Goal: Information Seeking & Learning: Learn about a topic

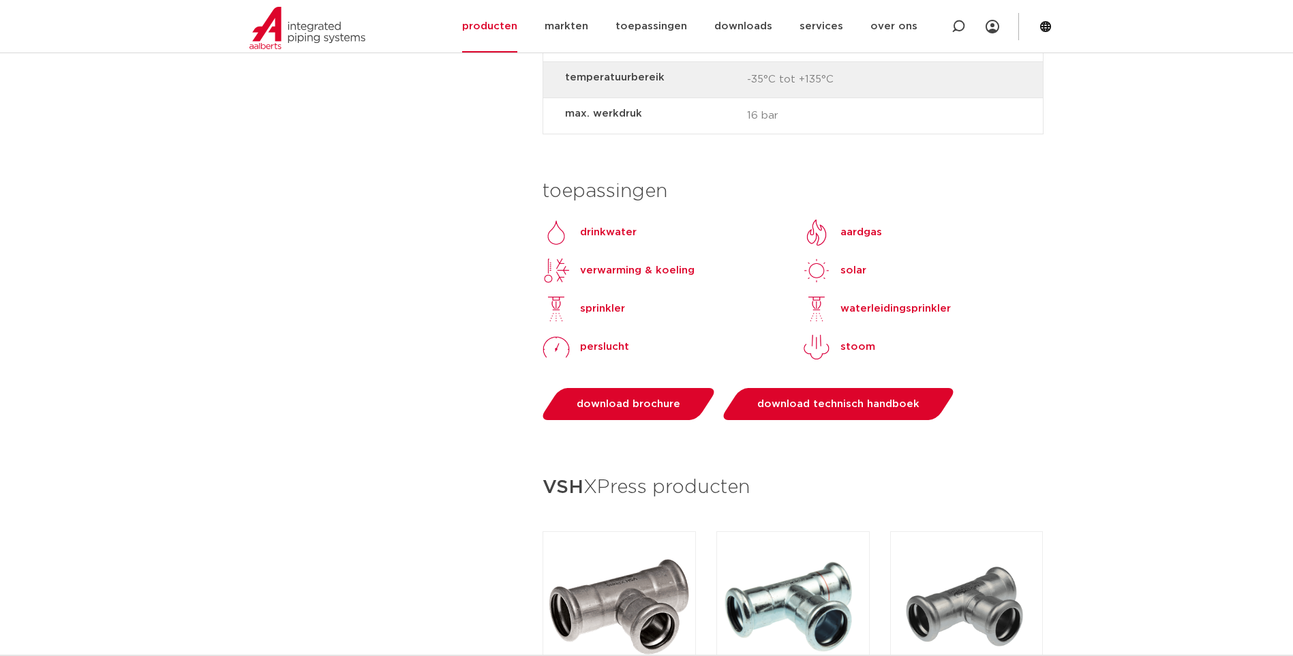
scroll to position [1227, 0]
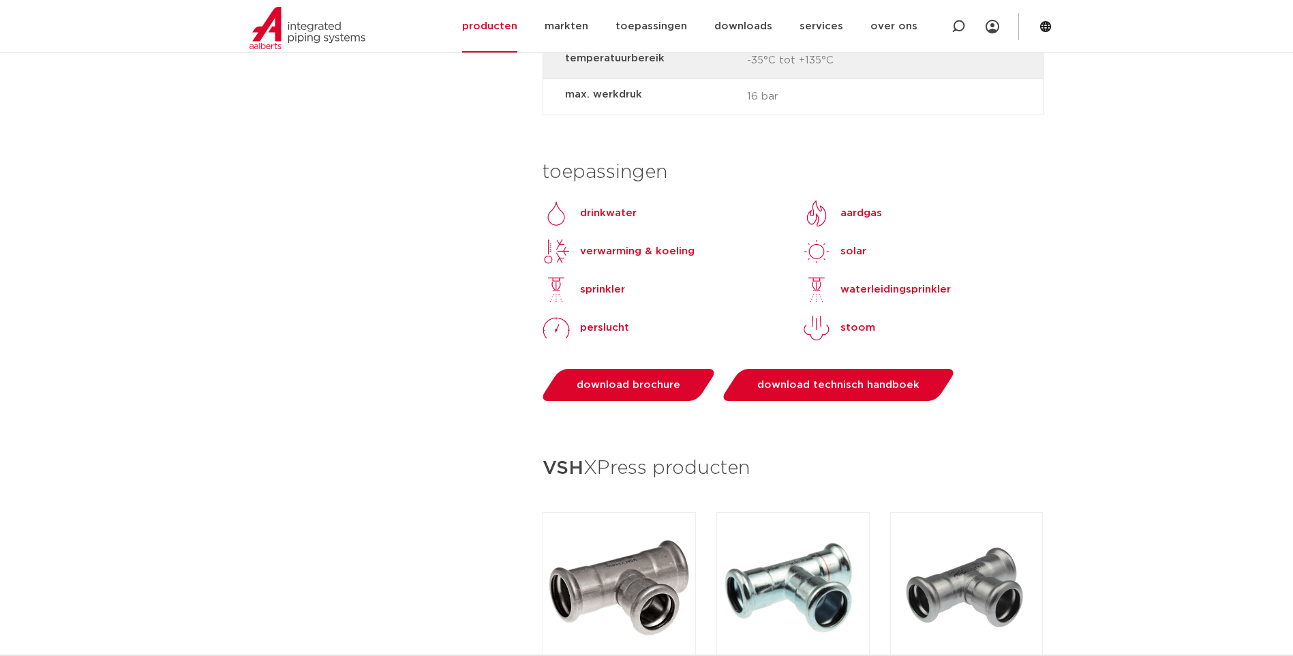
click at [613, 243] on p "verwarming & koeling" at bounding box center [637, 251] width 115 height 16
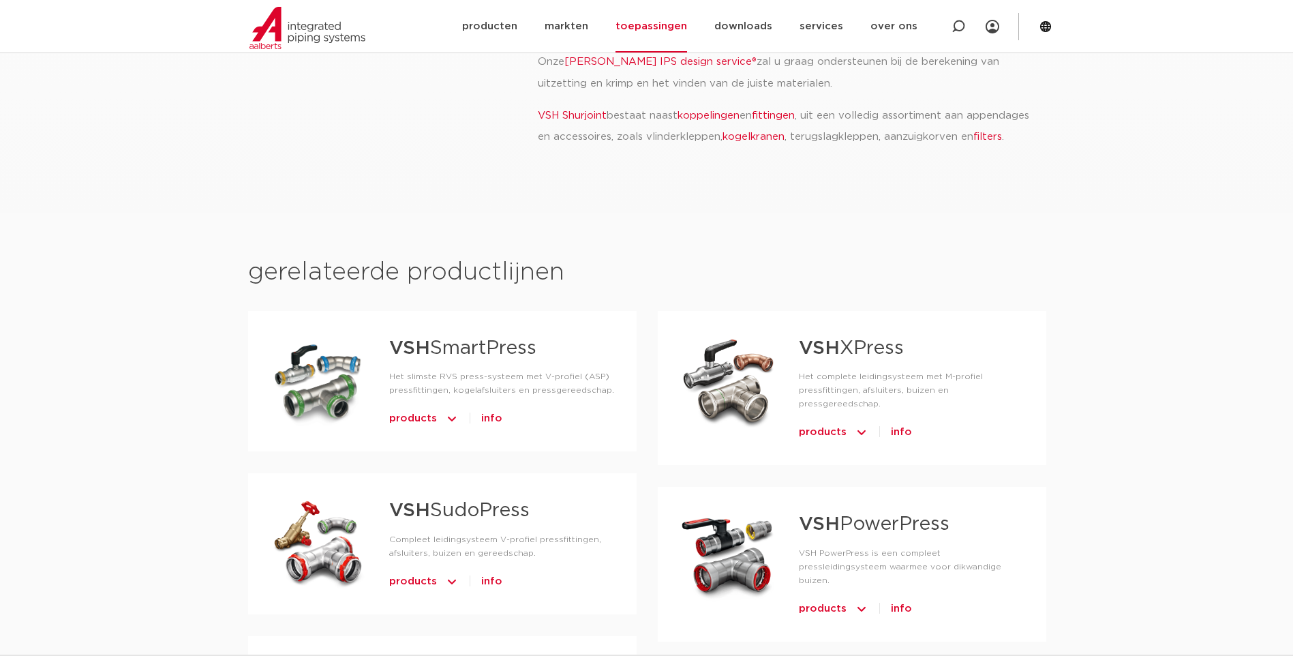
scroll to position [750, 0]
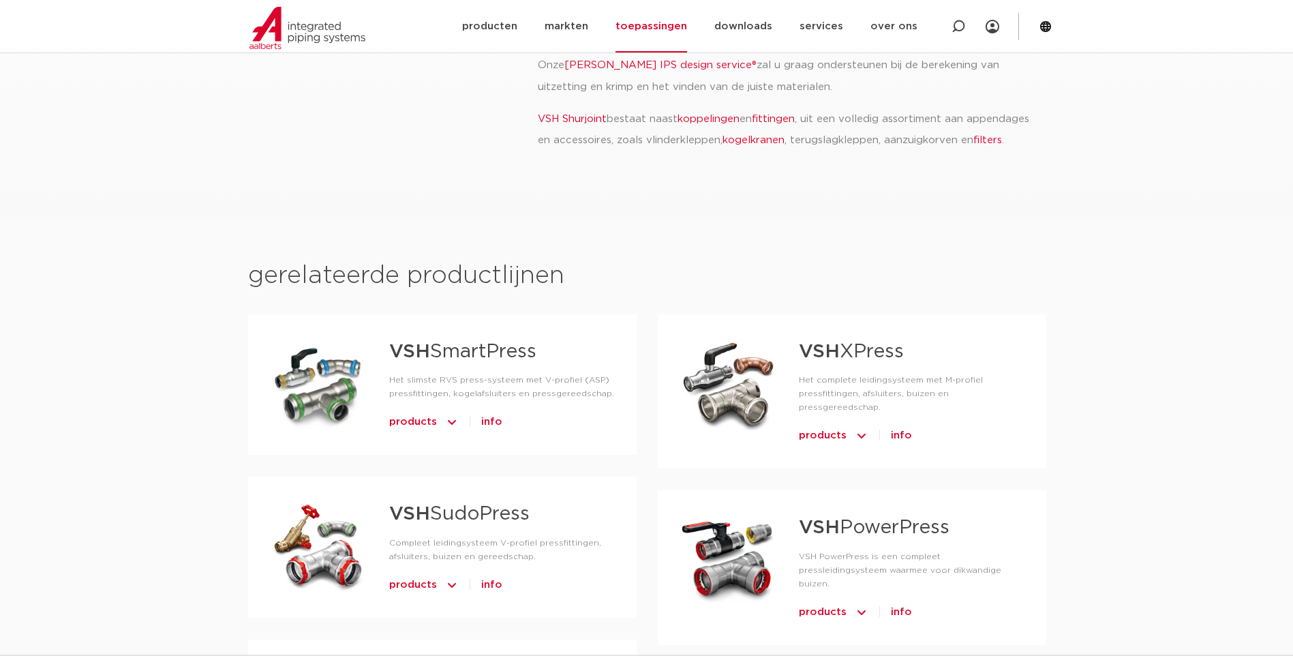
click at [742, 356] on div at bounding box center [729, 383] width 98 height 95
click at [854, 342] on link "VSH XPress" at bounding box center [851, 351] width 105 height 19
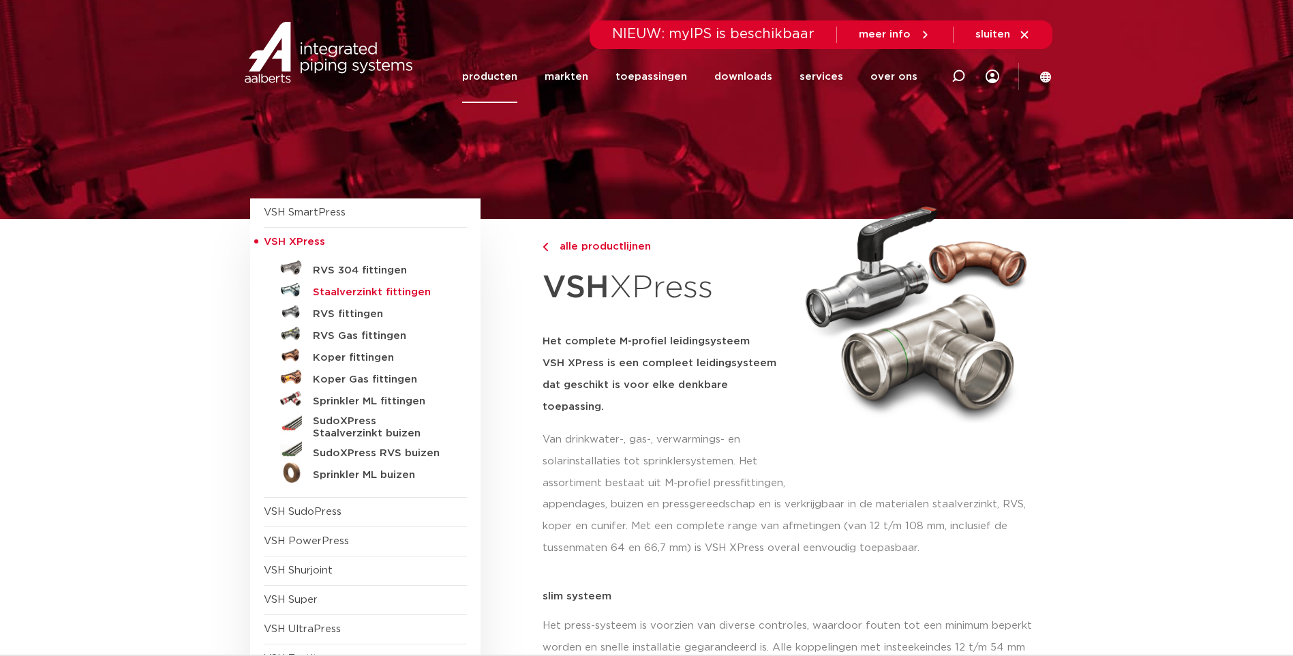
click at [353, 295] on h5 "Staalverzinkt fittingen" at bounding box center [380, 292] width 135 height 12
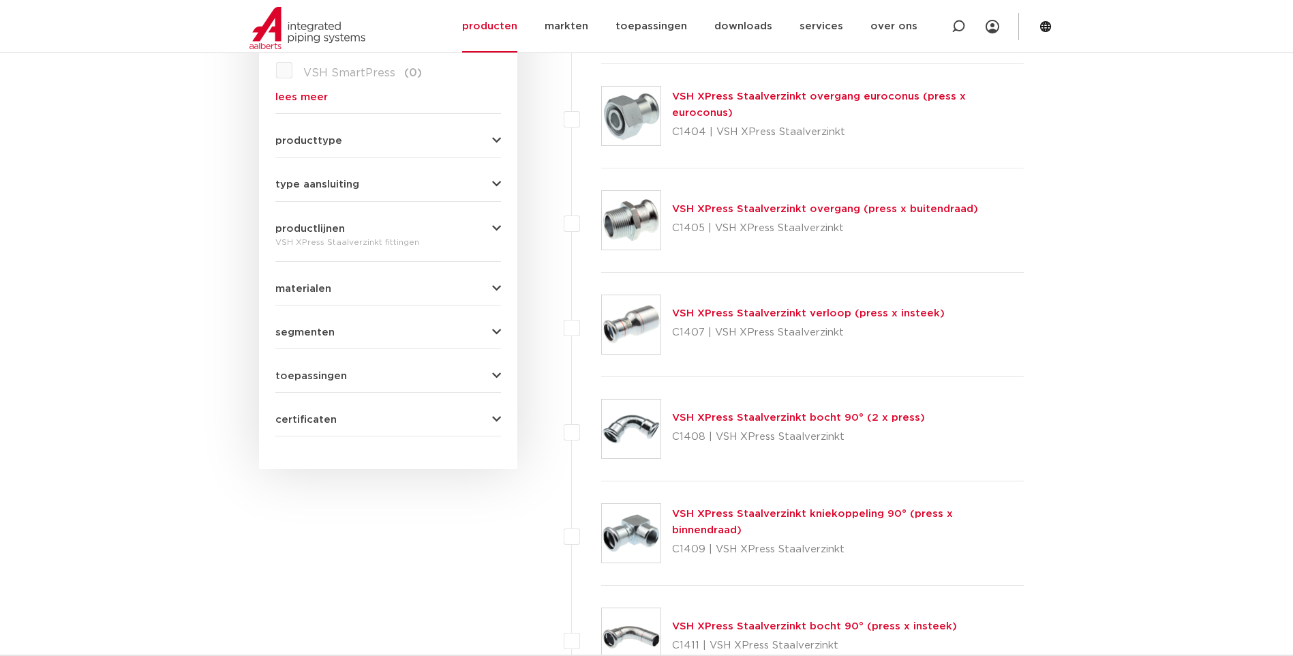
scroll to position [562, 0]
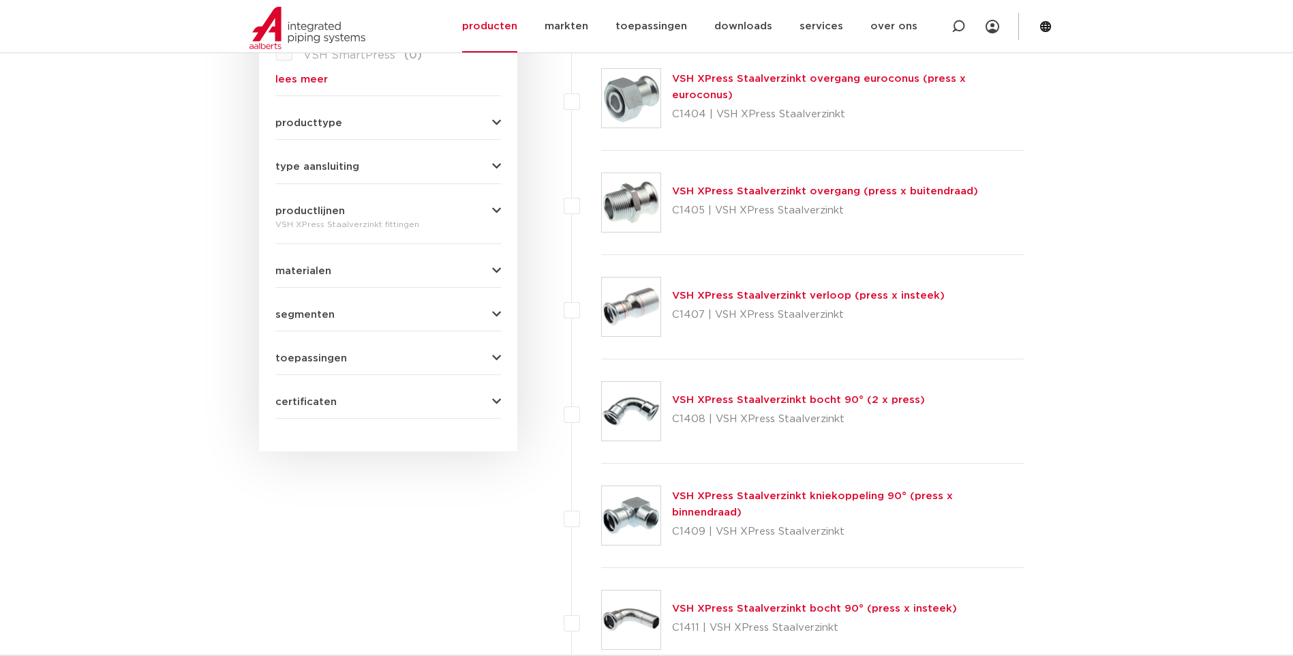
click at [781, 189] on link "VSH XPress Staalverzinkt overgang (press x buitendraad)" at bounding box center [825, 191] width 306 height 10
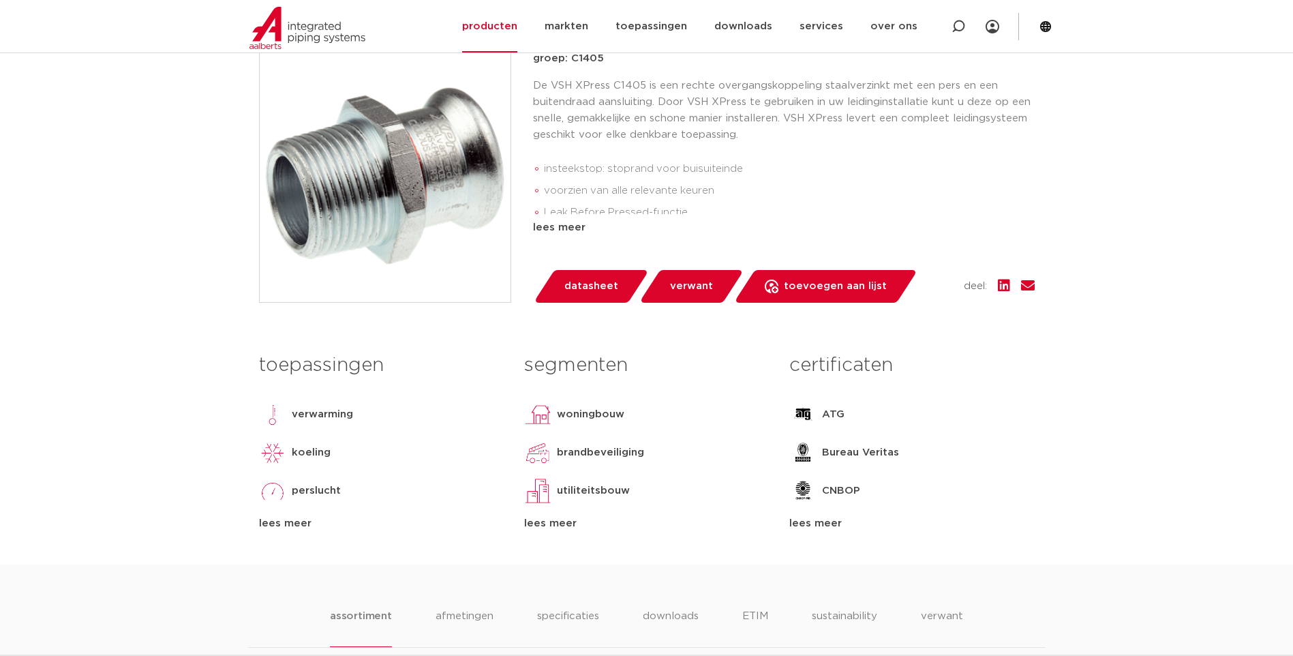
scroll to position [341, 0]
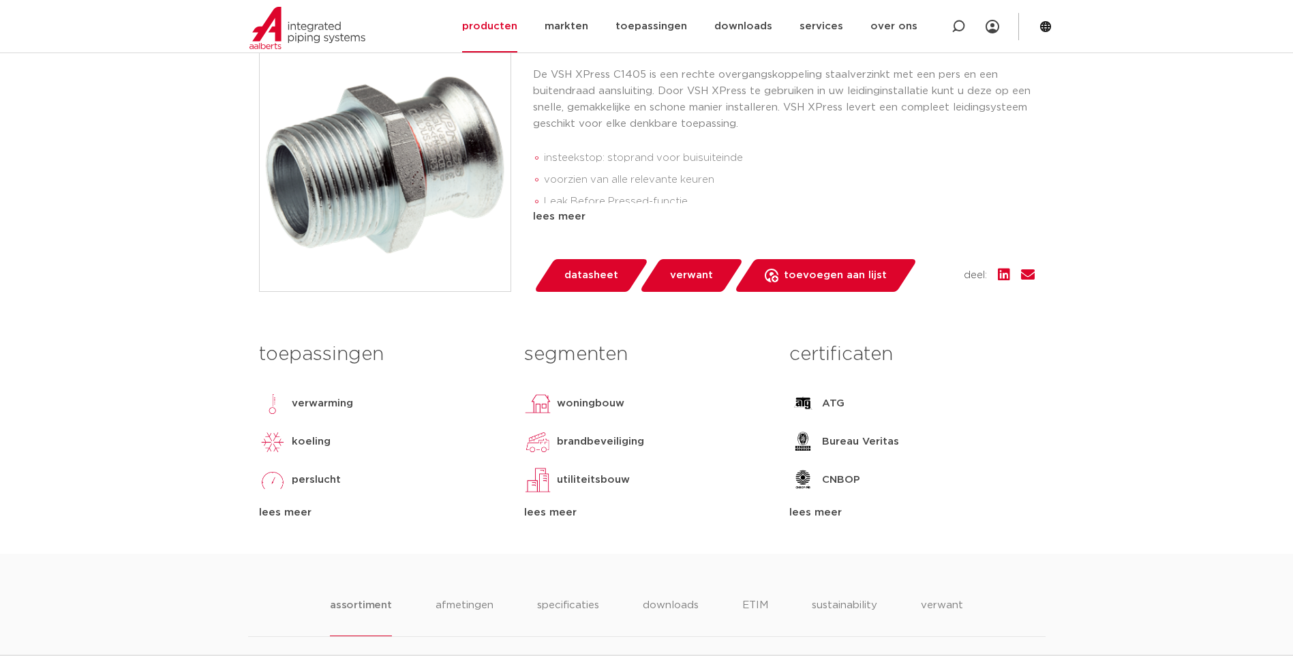
click at [590, 271] on span "datasheet" at bounding box center [592, 276] width 54 height 22
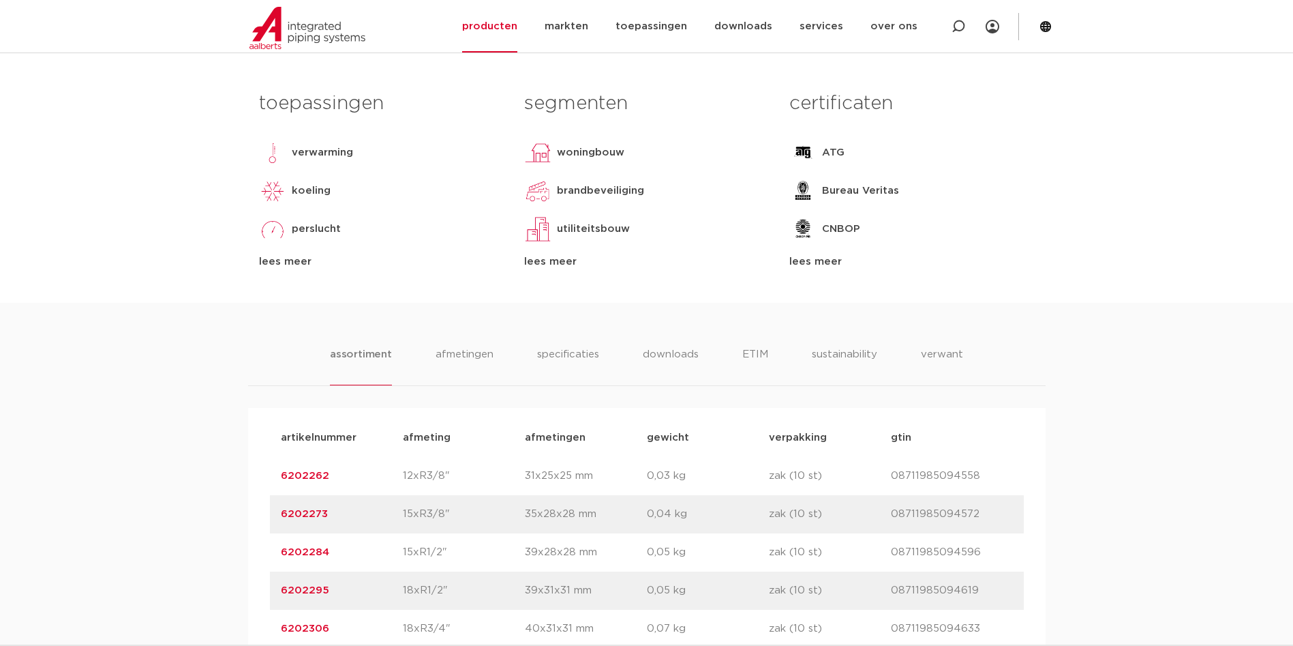
scroll to position [273, 0]
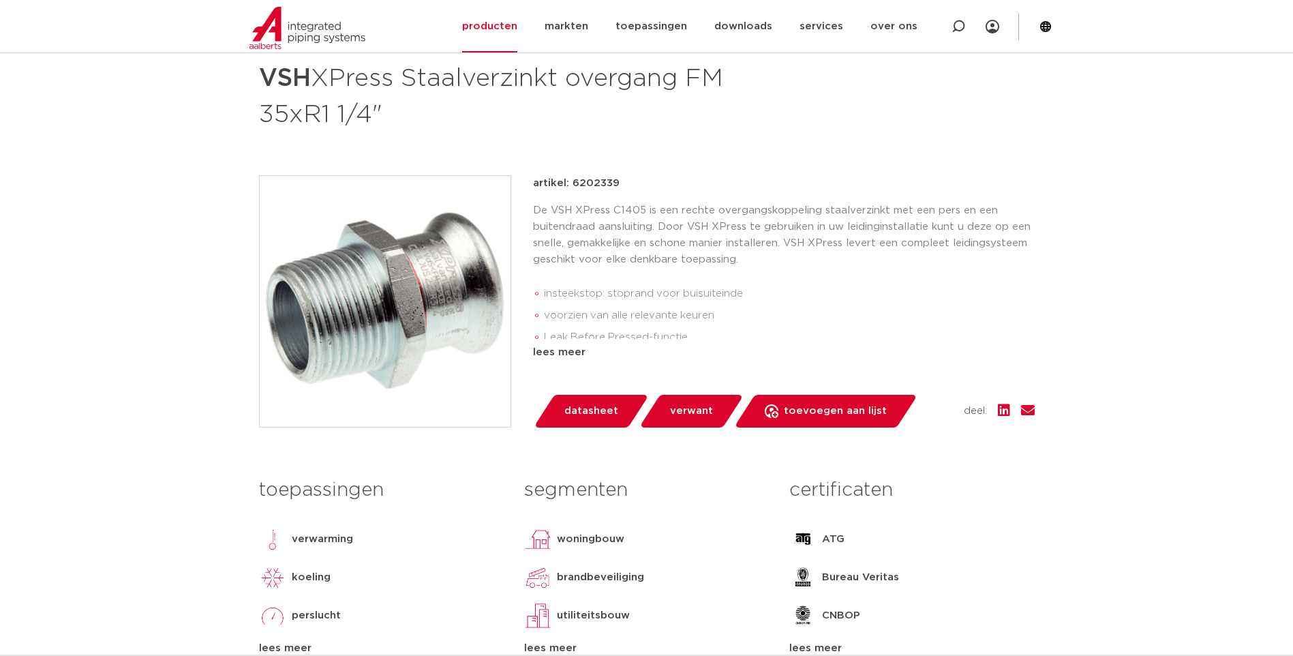
scroll to position [205, 0]
drag, startPoint x: 618, startPoint y: 184, endPoint x: 571, endPoint y: 185, distance: 46.4
click at [571, 185] on div "artikel: 6202339" at bounding box center [784, 184] width 502 height 16
drag, startPoint x: 571, startPoint y: 185, endPoint x: 590, endPoint y: 182, distance: 18.7
copy p "6202339"
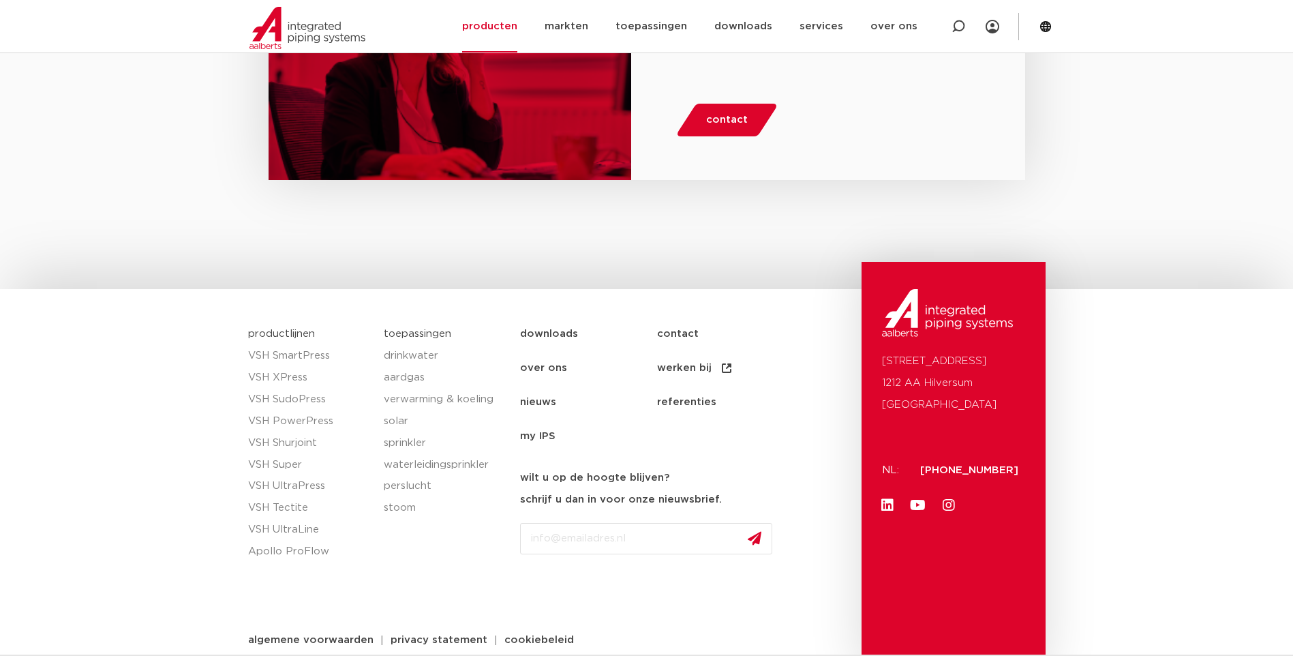
scroll to position [2050, 0]
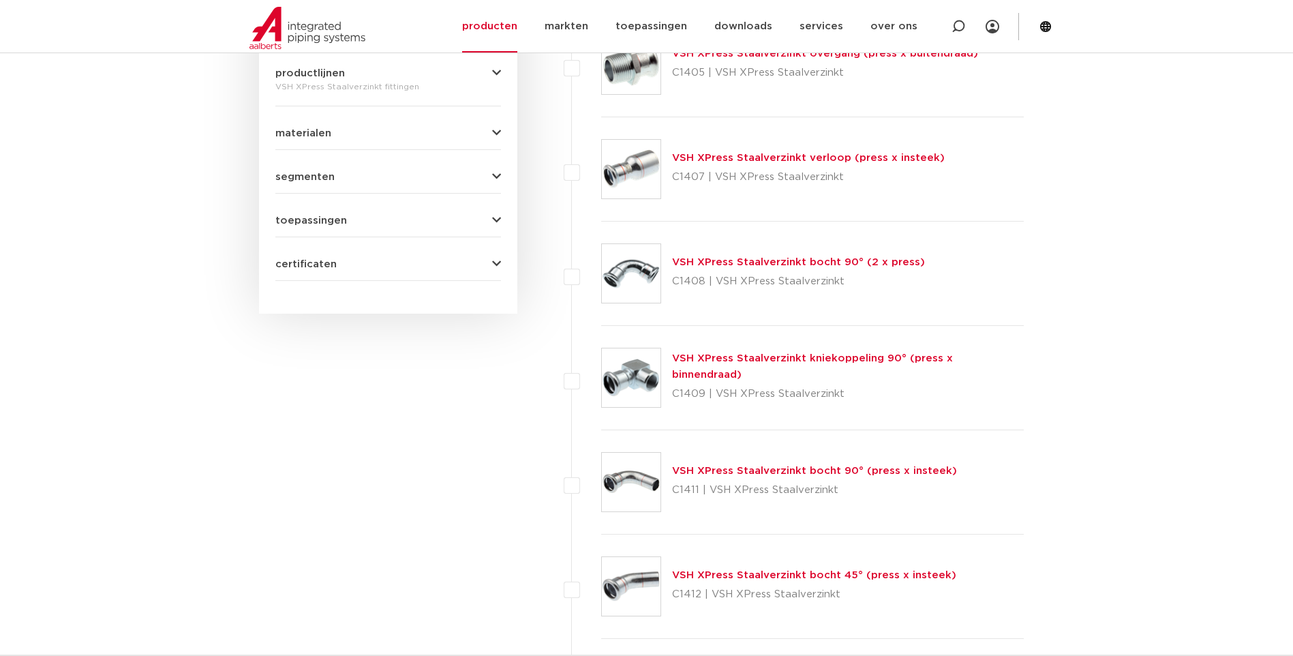
scroll to position [698, 0]
click at [718, 157] on link "VSH XPress Staalverzinkt verloop (press x insteek)" at bounding box center [808, 159] width 273 height 10
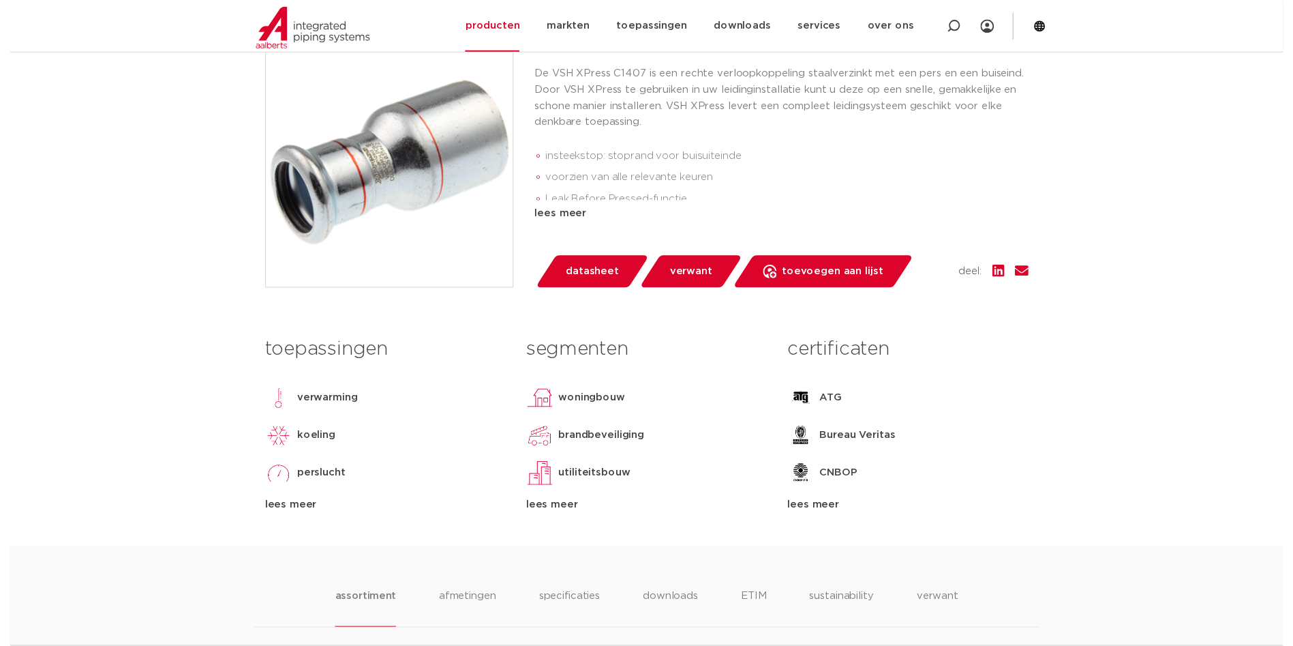
scroll to position [341, 0]
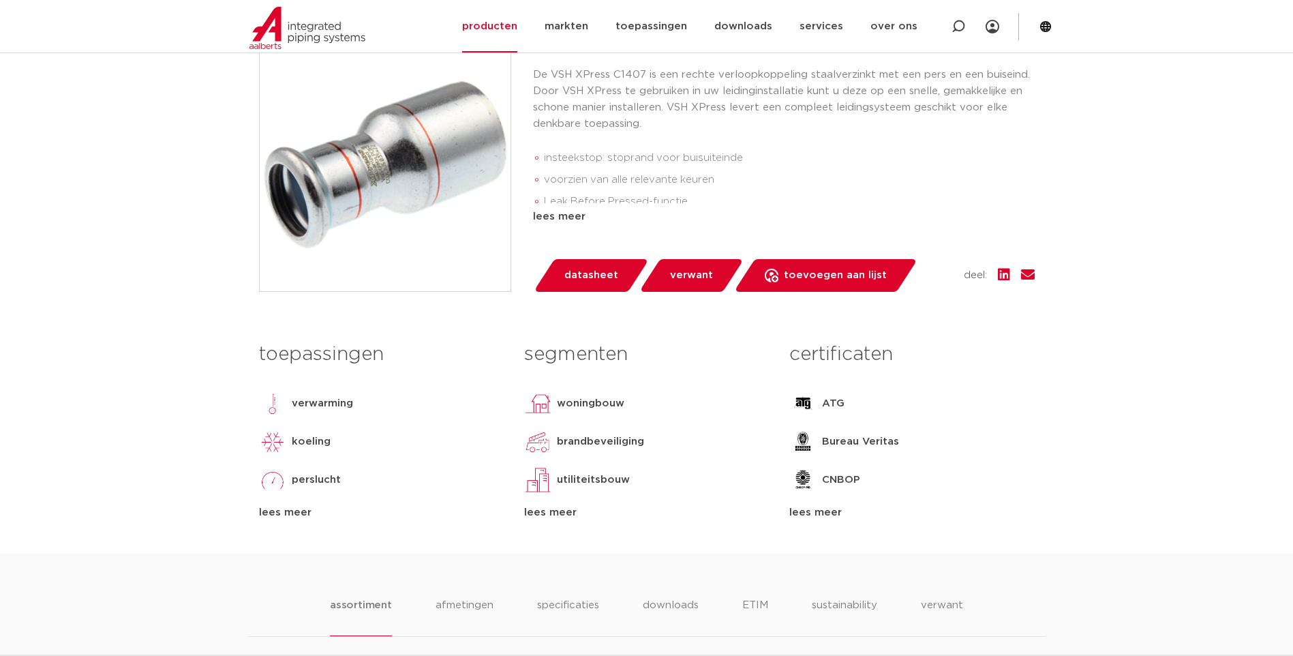
click at [558, 271] on link "datasheet" at bounding box center [591, 275] width 116 height 33
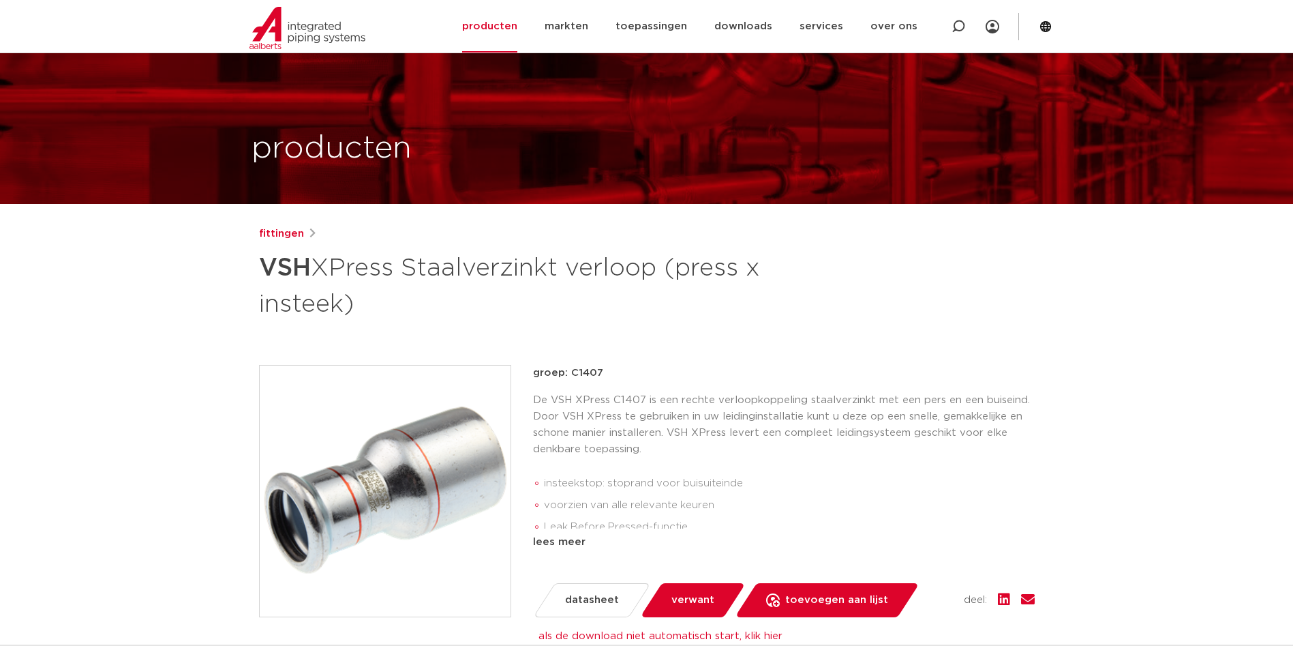
scroll to position [0, 0]
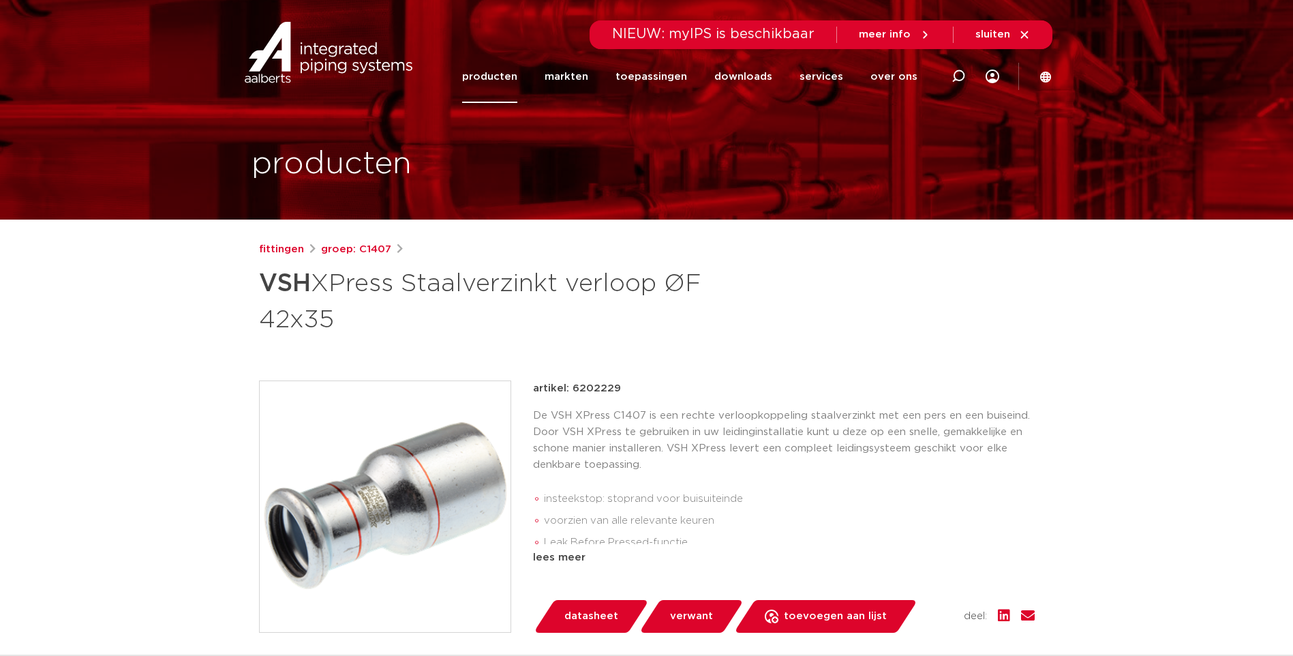
drag, startPoint x: 625, startPoint y: 387, endPoint x: 574, endPoint y: 387, distance: 51.1
click at [574, 387] on div "artikel: 6202229" at bounding box center [784, 388] width 502 height 16
copy p "6202229"
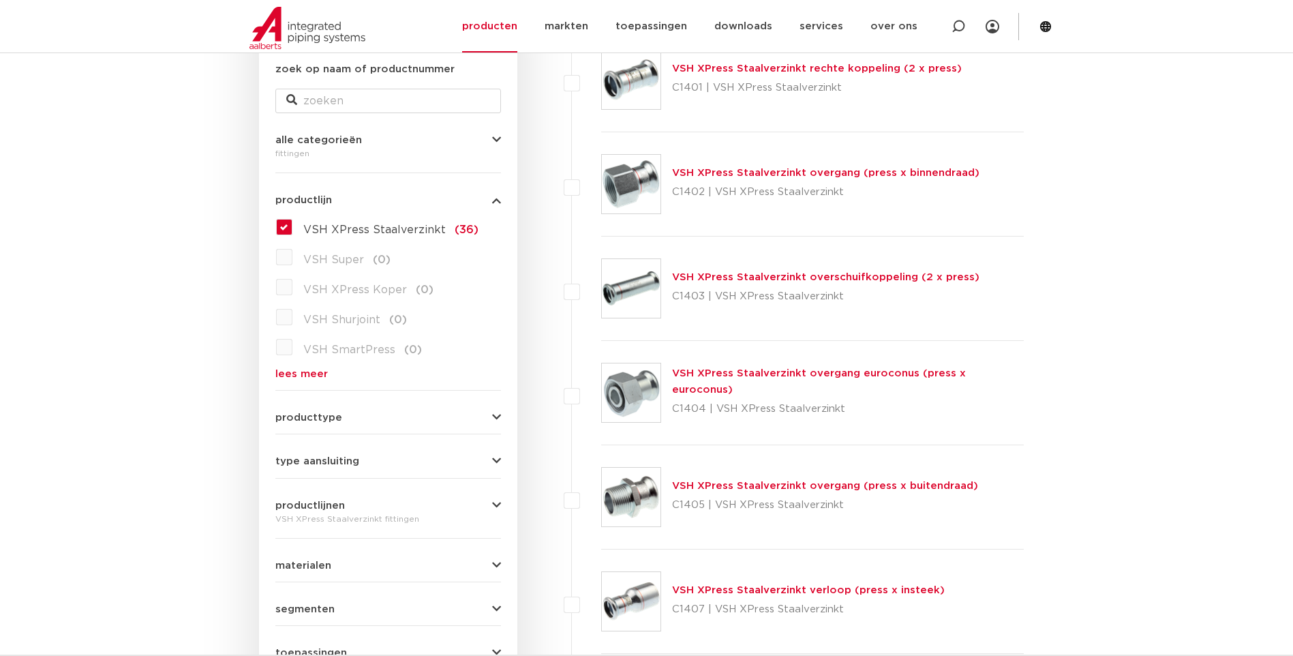
scroll to position [357, 0]
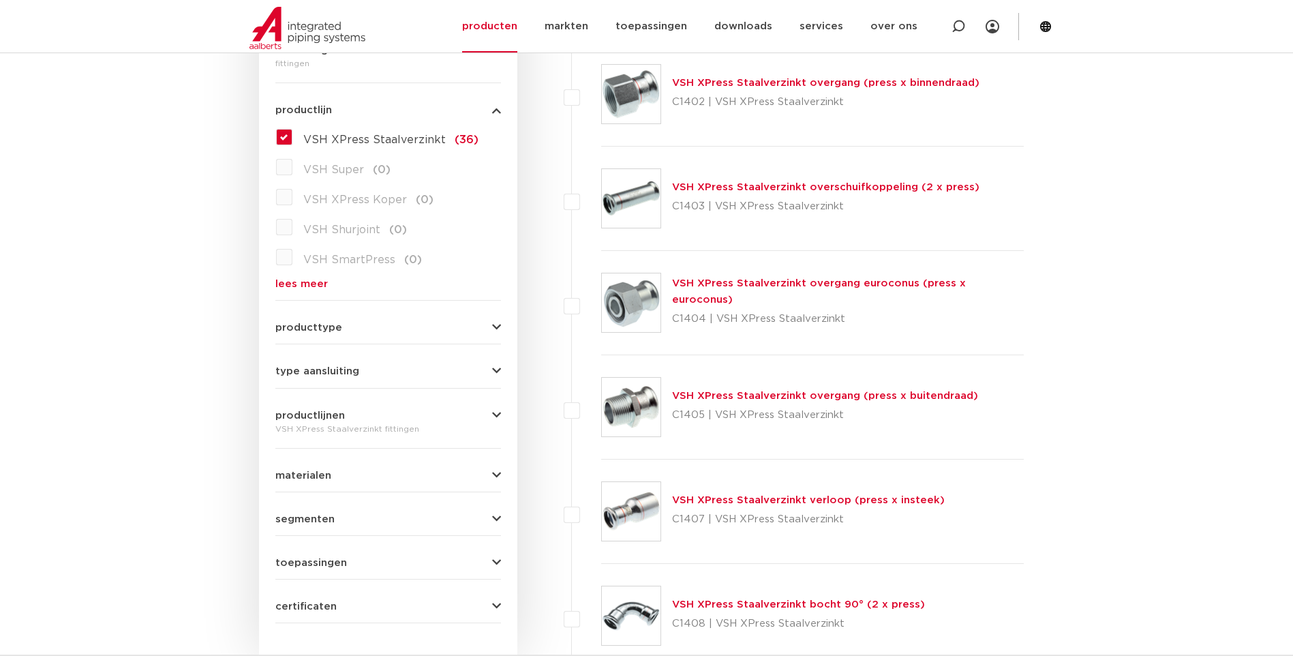
click at [652, 404] on img at bounding box center [631, 407] width 59 height 59
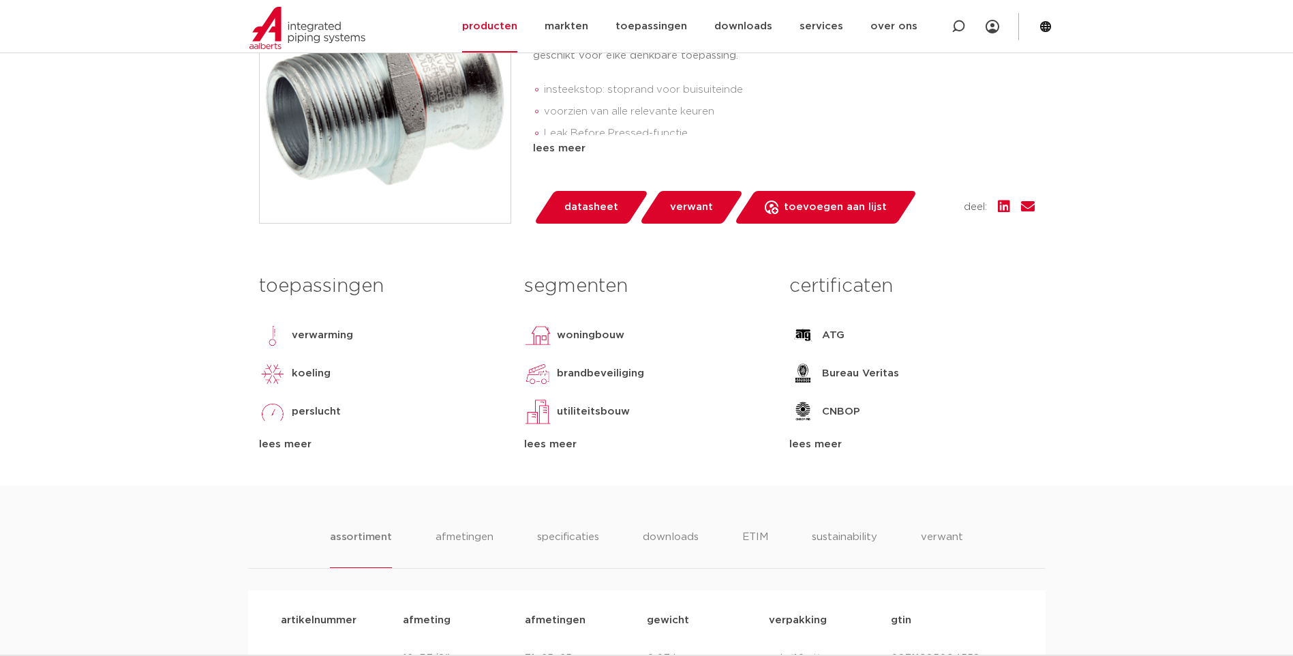
scroll to position [409, 0]
click at [603, 211] on span "datasheet" at bounding box center [592, 207] width 54 height 22
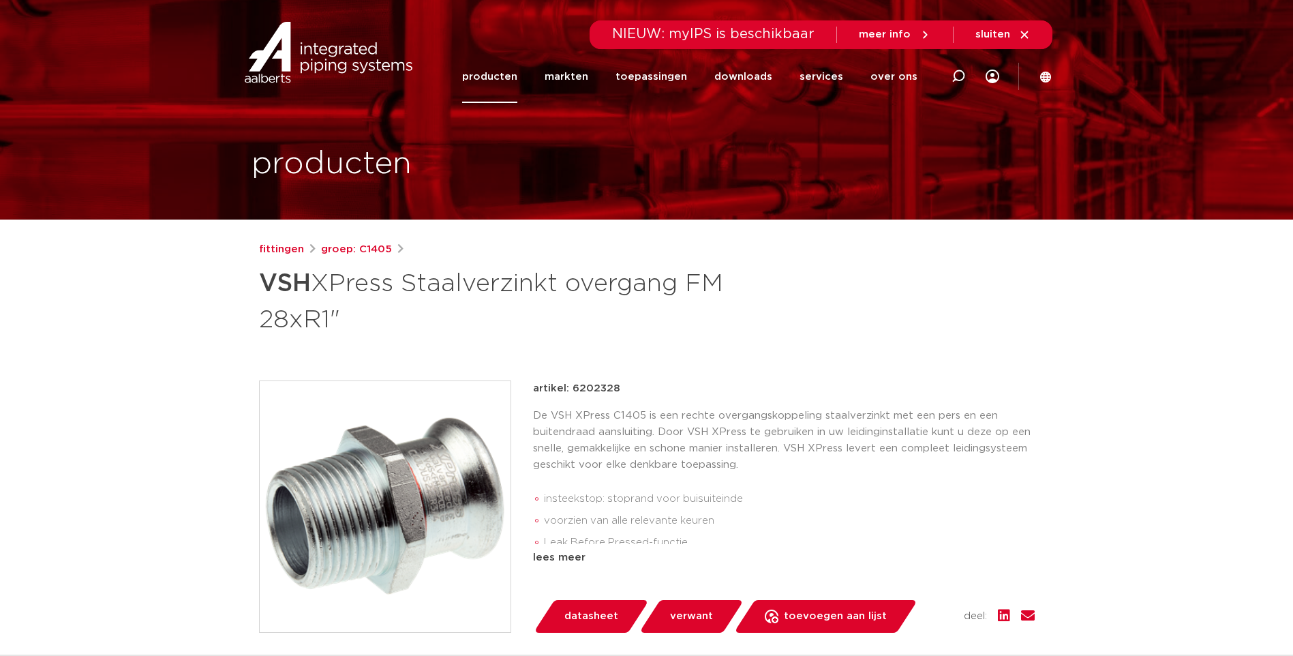
drag, startPoint x: 635, startPoint y: 390, endPoint x: 573, endPoint y: 390, distance: 62.7
click at [573, 390] on div "artikel: 6202328" at bounding box center [784, 388] width 502 height 16
drag, startPoint x: 573, startPoint y: 390, endPoint x: 588, endPoint y: 389, distance: 15.7
copy p "6202328"
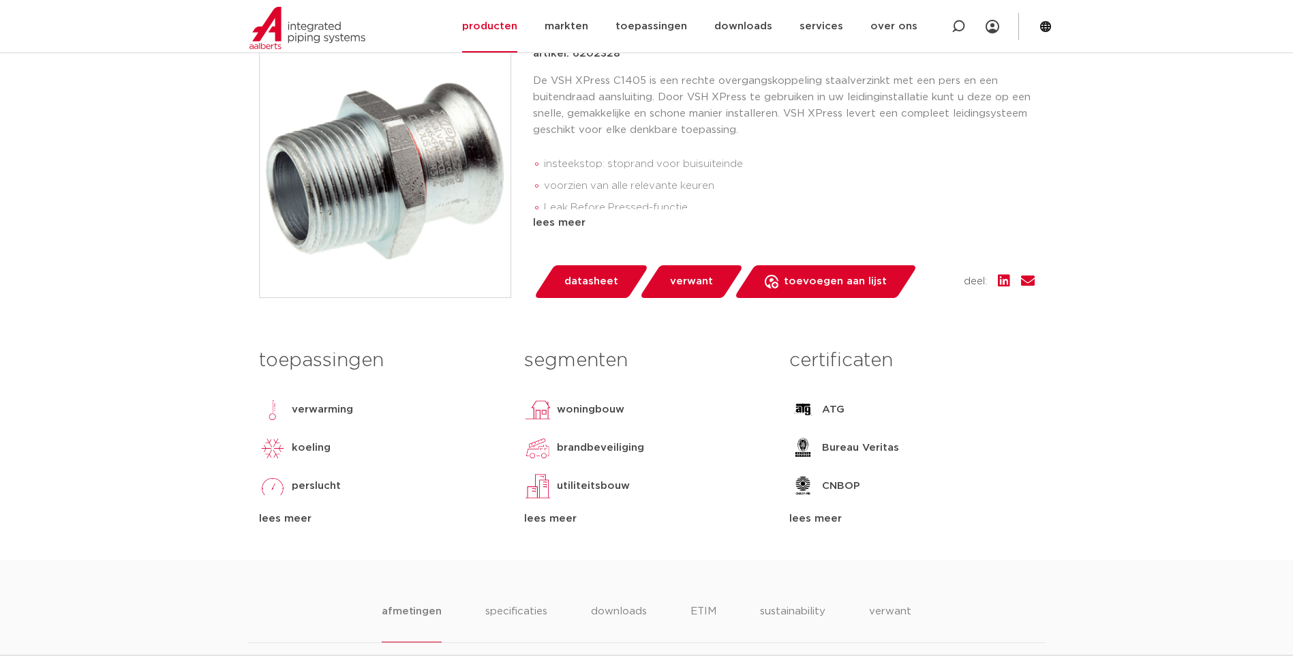
scroll to position [477, 0]
